Goal: Task Accomplishment & Management: Use online tool/utility

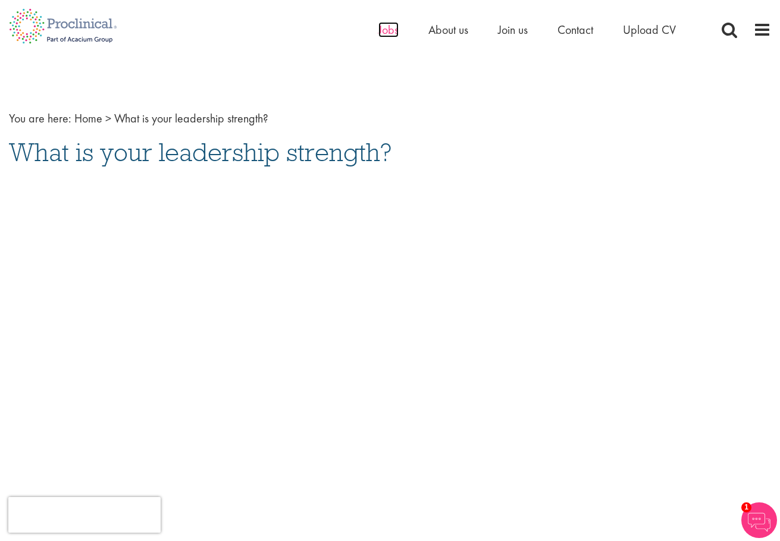
click at [394, 27] on span "Jobs" at bounding box center [388, 29] width 20 height 15
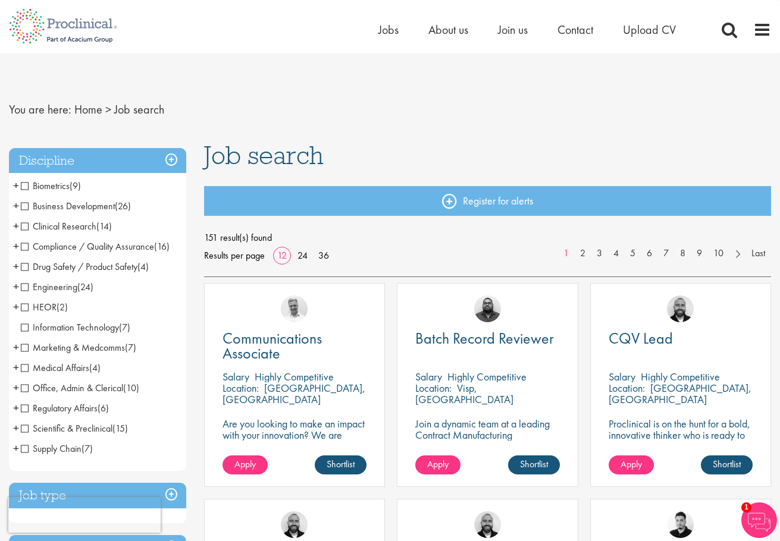
click at [26, 226] on span "Clinical Research" at bounding box center [59, 226] width 76 height 12
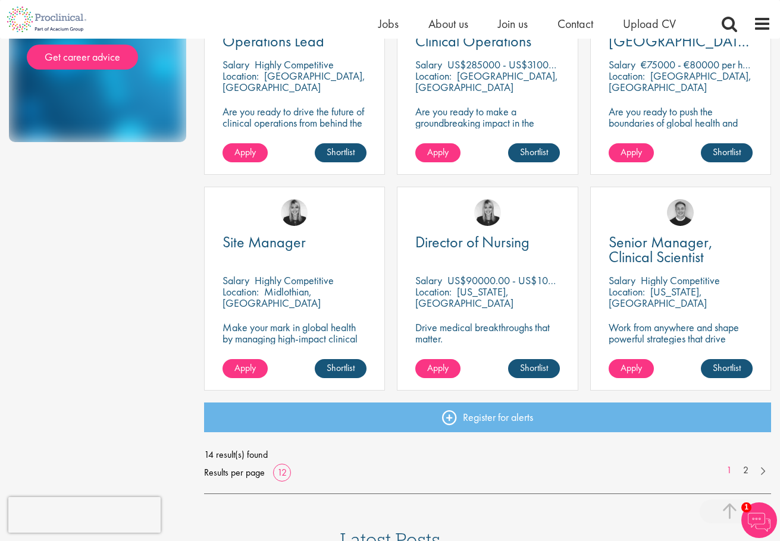
scroll to position [733, 0]
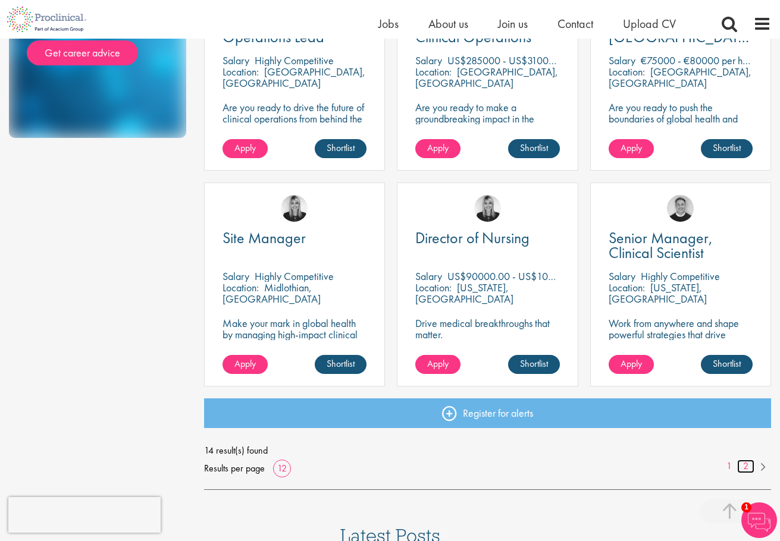
click at [747, 461] on link "2" at bounding box center [745, 467] width 17 height 14
